Goal: Task Accomplishment & Management: Manage account settings

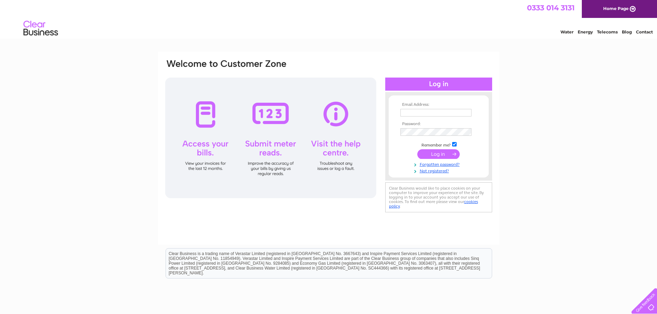
type input "[EMAIL_ADDRESS][DOMAIN_NAME]"
click at [446, 155] on input "submit" at bounding box center [438, 154] width 42 height 10
drag, startPoint x: 412, startPoint y: 110, endPoint x: 482, endPoint y: 110, distance: 70.4
click at [482, 110] on form "Email Address: [EMAIL_ADDRESS][DOMAIN_NAME] Password:" at bounding box center [439, 141] width 100 height 79
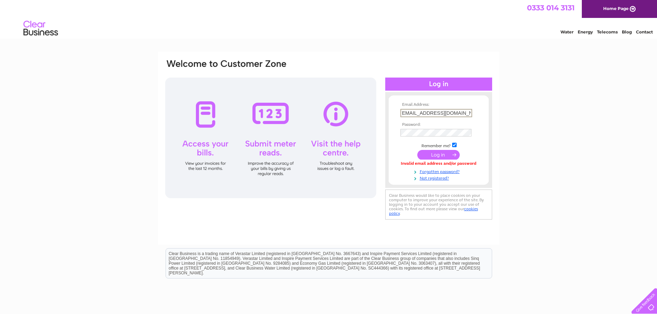
scroll to position [0, 0]
click at [402, 147] on td "Remember me?" at bounding box center [439, 144] width 80 height 7
click at [426, 155] on input "submit" at bounding box center [438, 154] width 42 height 10
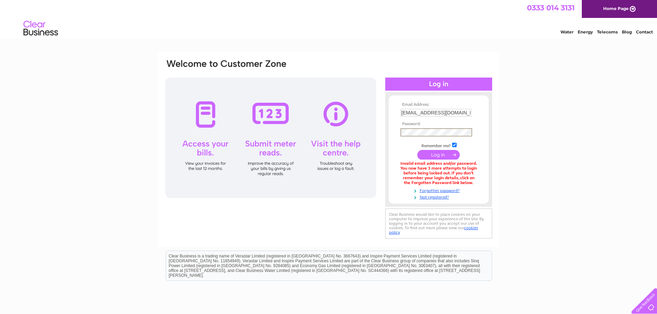
click at [396, 132] on form "Email Address: dunsdaleproperties@gmail.com Password:" at bounding box center [439, 151] width 100 height 98
click at [417, 150] on input "submit" at bounding box center [438, 155] width 42 height 10
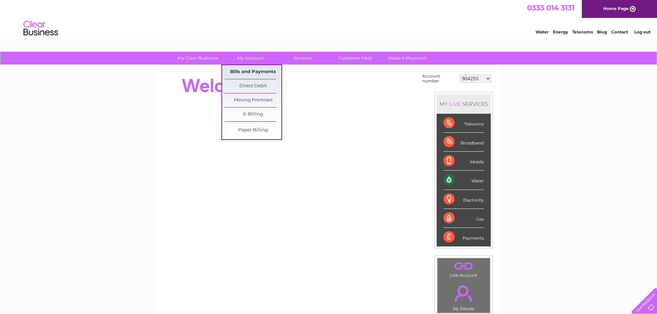
click at [258, 70] on link "Bills and Payments" at bounding box center [253, 72] width 57 height 14
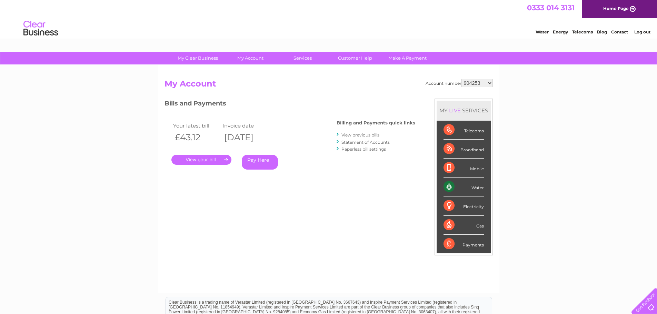
scroll to position [35, 0]
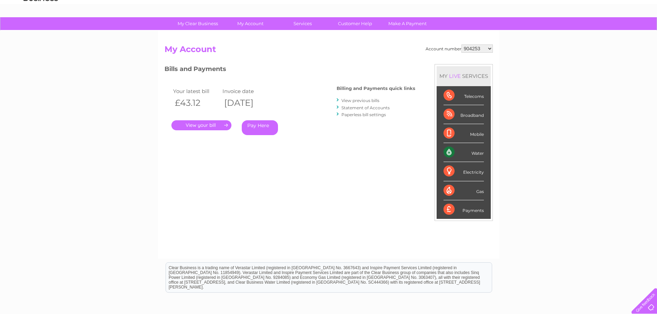
click at [209, 122] on link "." at bounding box center [201, 125] width 60 height 10
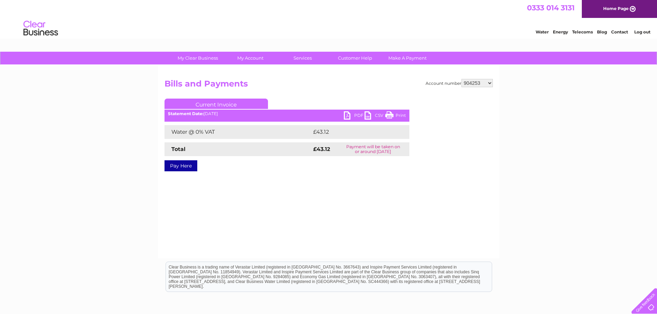
click at [351, 115] on link "PDF" at bounding box center [354, 116] width 21 height 10
click at [401, 115] on link "Print" at bounding box center [395, 116] width 21 height 10
click at [347, 112] on link "PDF" at bounding box center [354, 116] width 21 height 10
click at [489, 84] on select "904253 999565 30317121" at bounding box center [477, 83] width 31 height 8
select select "999565"
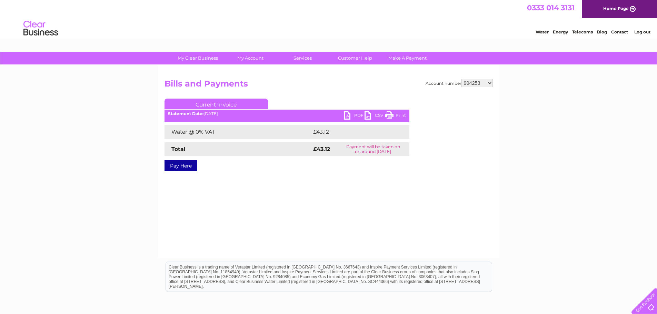
click at [462, 79] on select "904253 999565 30317121" at bounding box center [477, 83] width 31 height 8
click at [351, 113] on link "PDF" at bounding box center [354, 116] width 21 height 10
click at [490, 83] on select "904253 999565 30317121" at bounding box center [477, 83] width 31 height 8
select select "30317121"
click at [462, 79] on select "904253 999565 30317121" at bounding box center [477, 83] width 31 height 8
